Goal: Transaction & Acquisition: Book appointment/travel/reservation

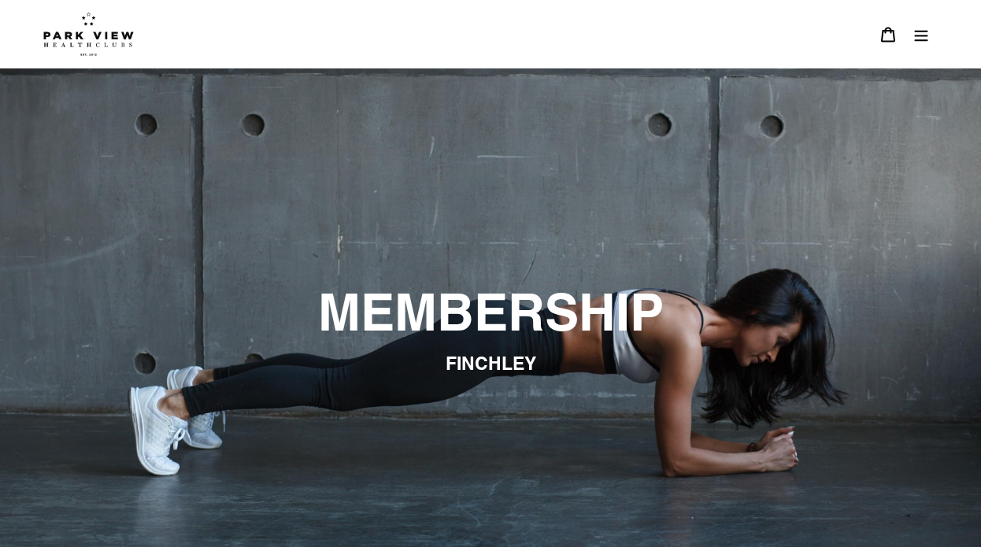
click at [90, 43] on img at bounding box center [88, 34] width 91 height 44
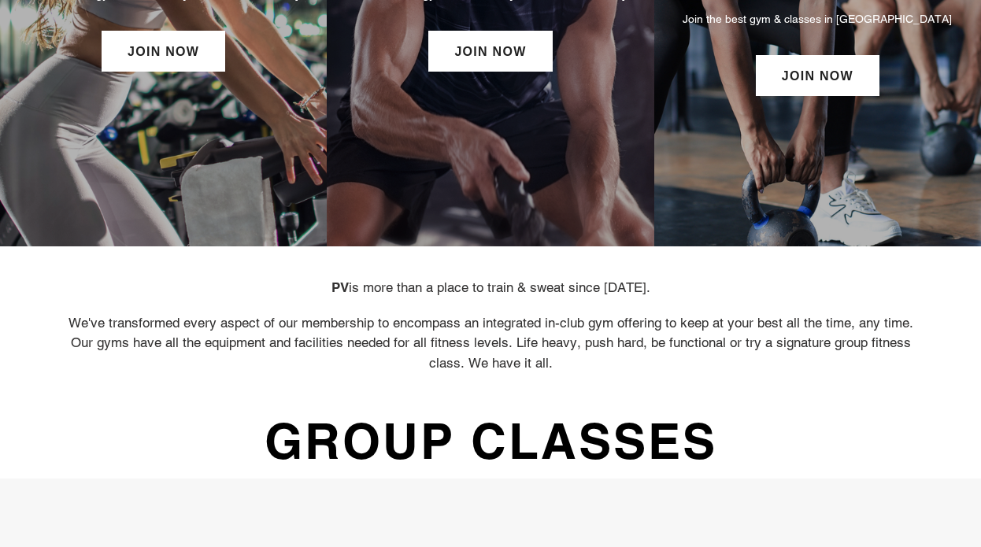
scroll to position [327, 0]
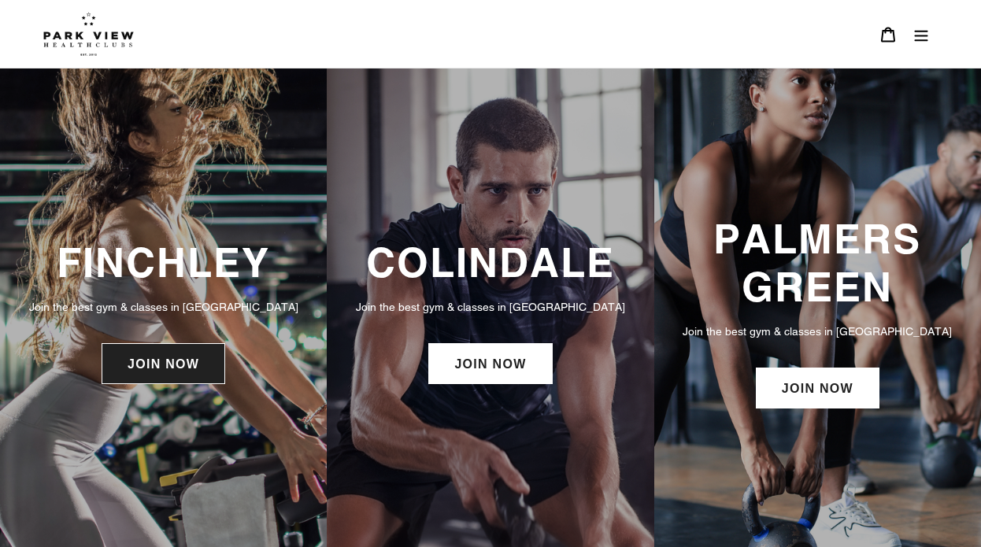
scroll to position [0, 0]
click at [191, 367] on link "JOIN NOW" at bounding box center [164, 363] width 124 height 41
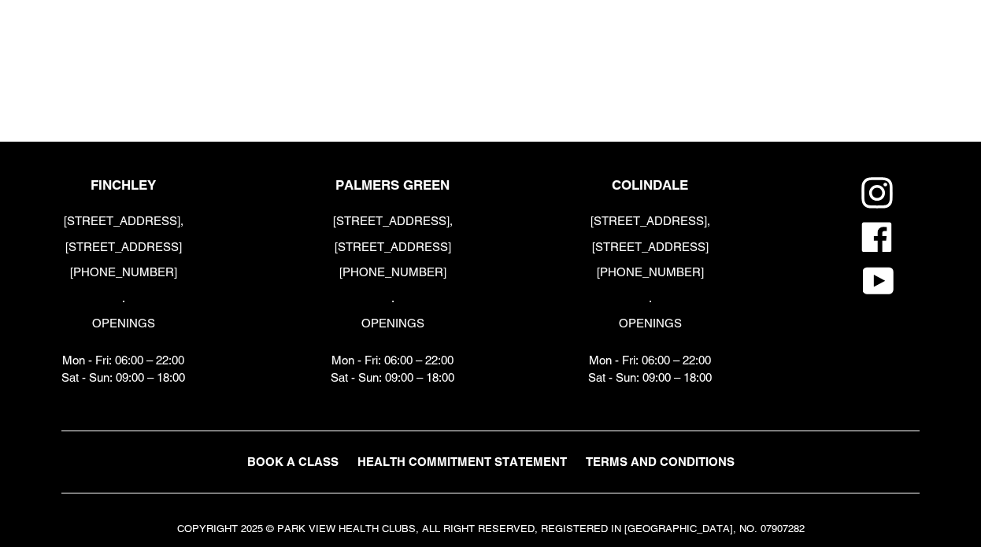
scroll to position [1848, 0]
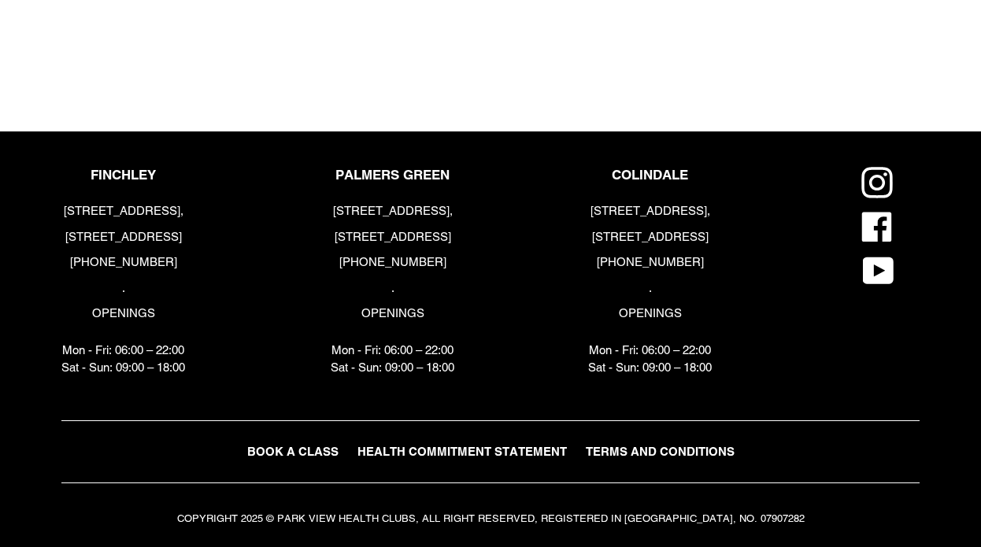
click at [277, 451] on span "BOOK A CLASS" at bounding box center [292, 451] width 91 height 13
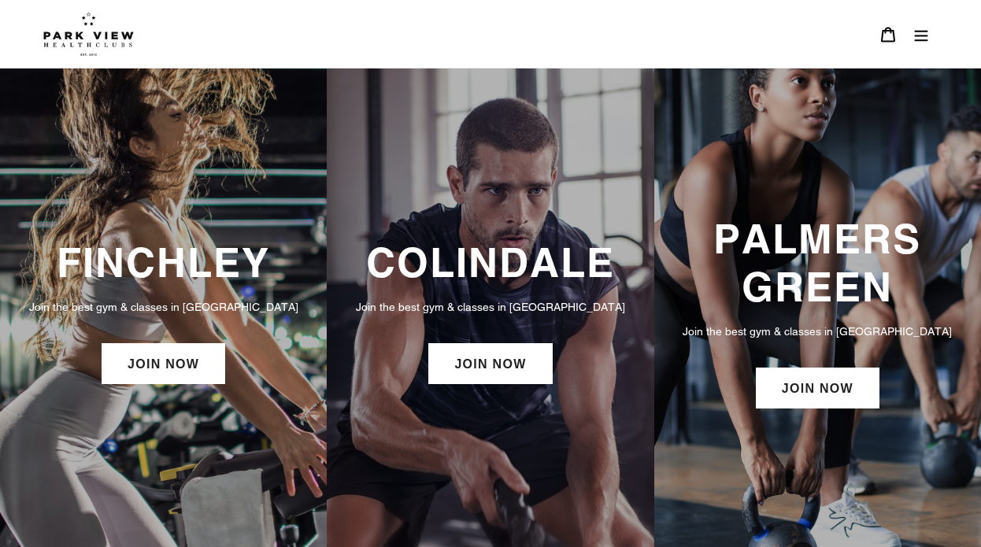
click at [919, 46] on button "Menu" at bounding box center [921, 34] width 33 height 34
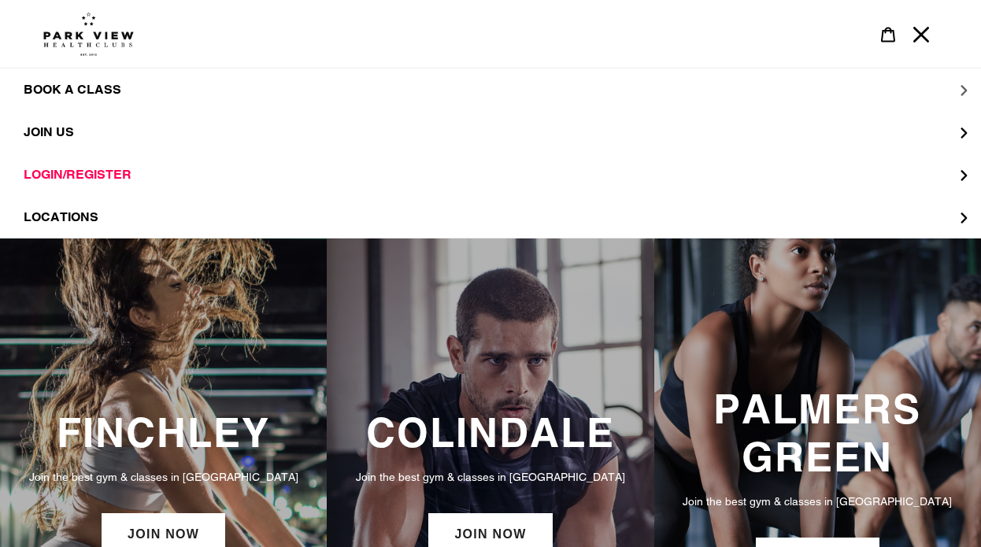
click at [96, 91] on span "BOOK A CLASS" at bounding box center [73, 90] width 98 height 16
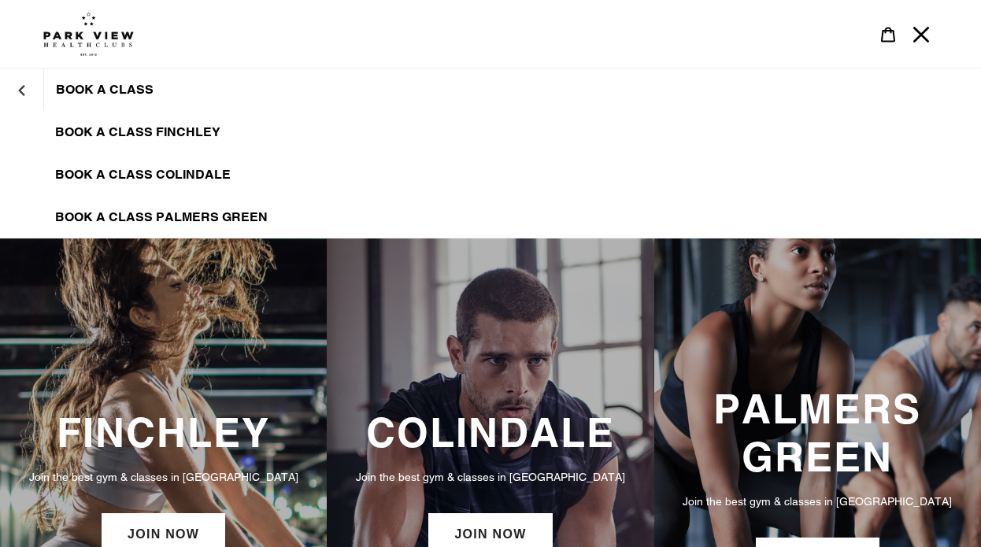
click at [118, 135] on span "BOOK A CLASS FINCHLEY" at bounding box center [137, 132] width 165 height 16
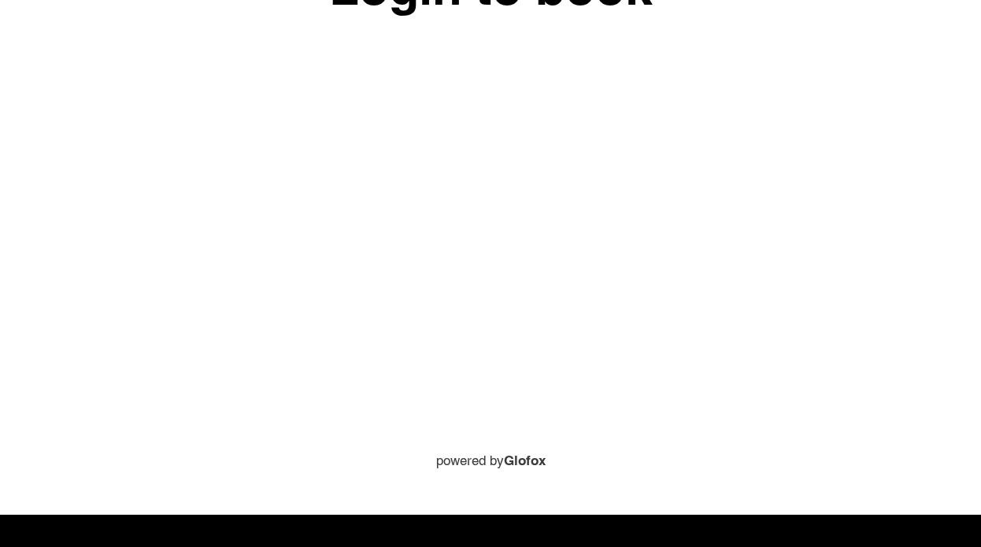
scroll to position [727, 0]
